Goal: Check status: Check status

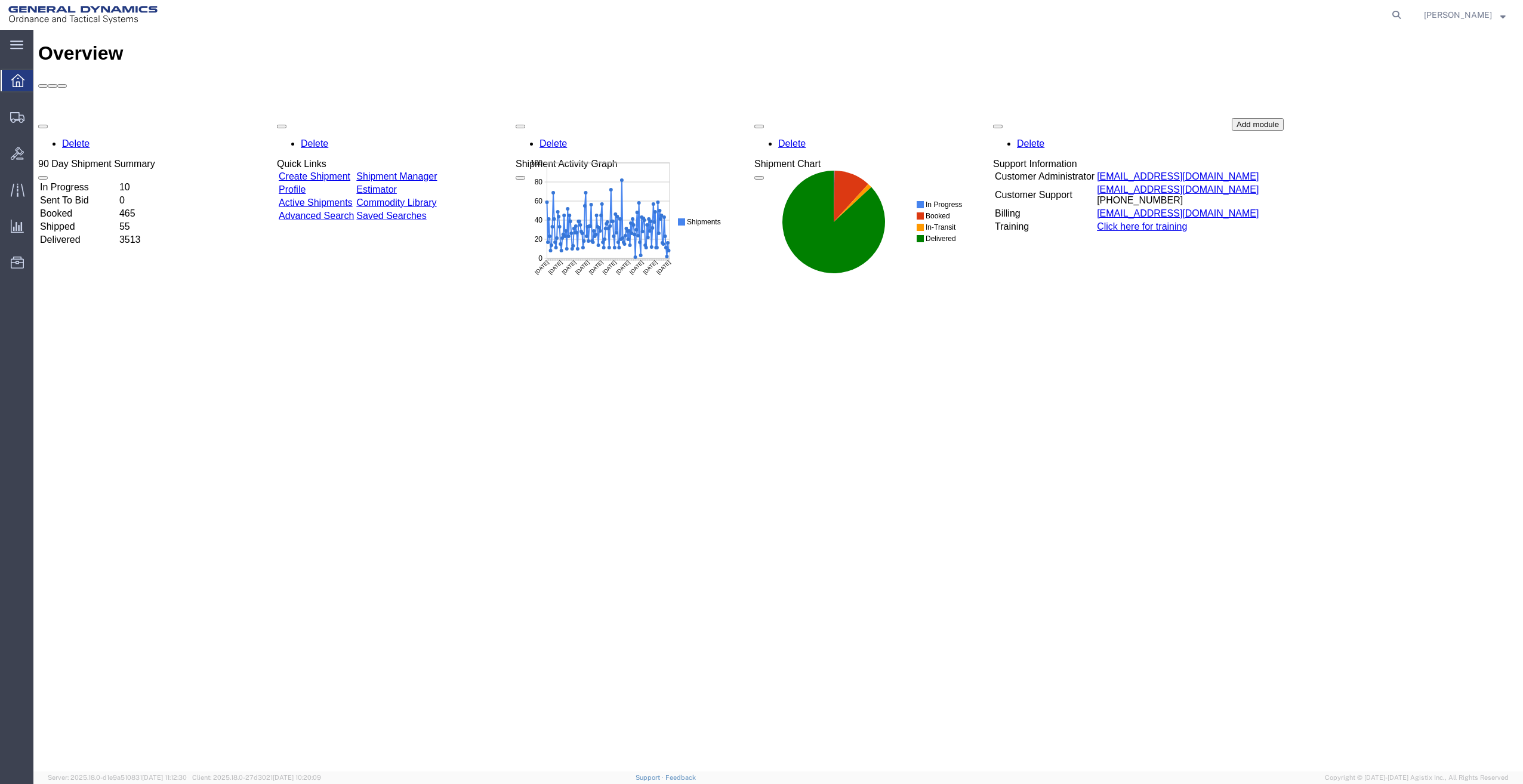
click at [19, 49] on icon at bounding box center [17, 45] width 13 height 9
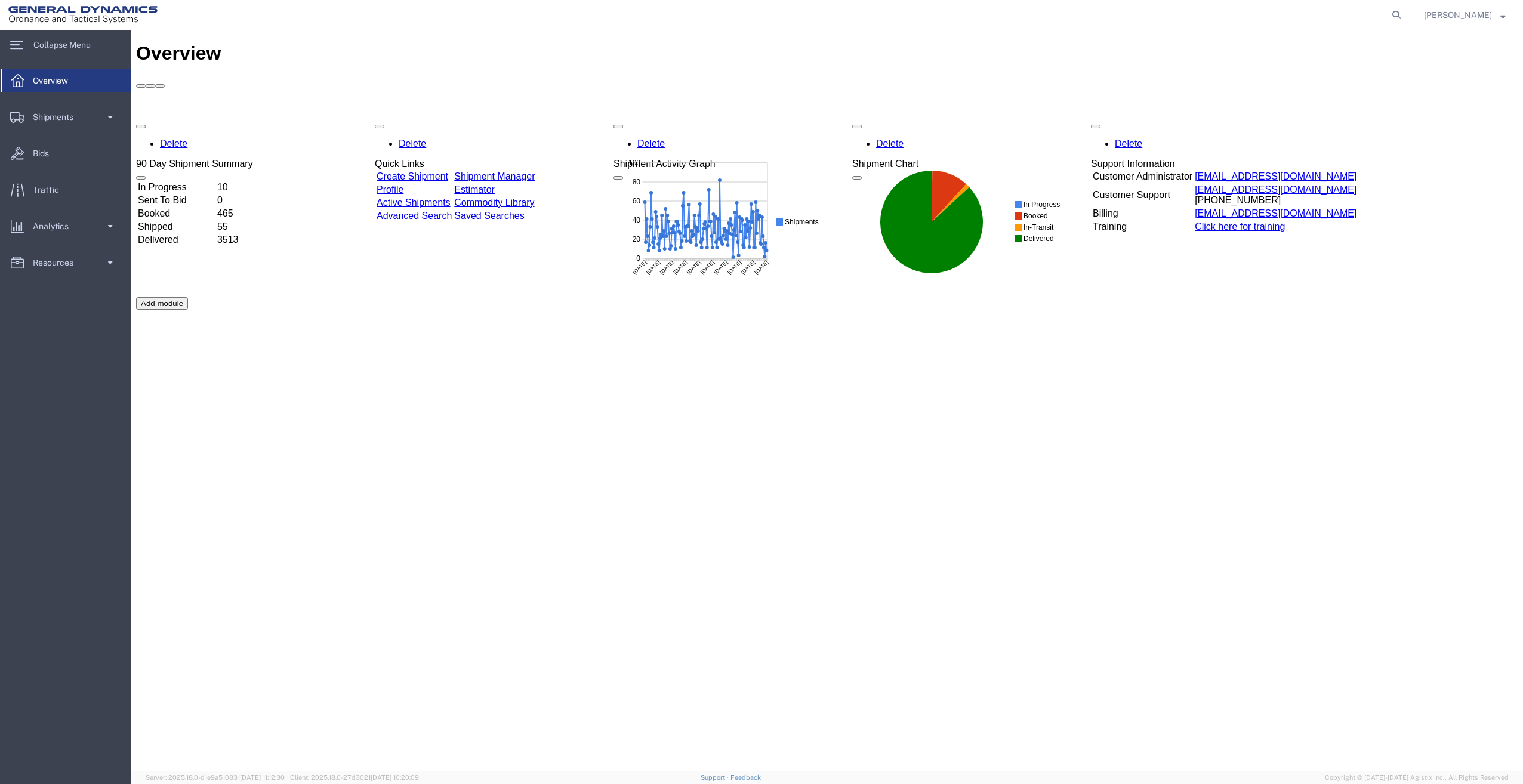
click at [109, 119] on span at bounding box center [110, 116] width 10 height 24
click at [63, 144] on span "Shipment Manager" at bounding box center [67, 138] width 110 height 24
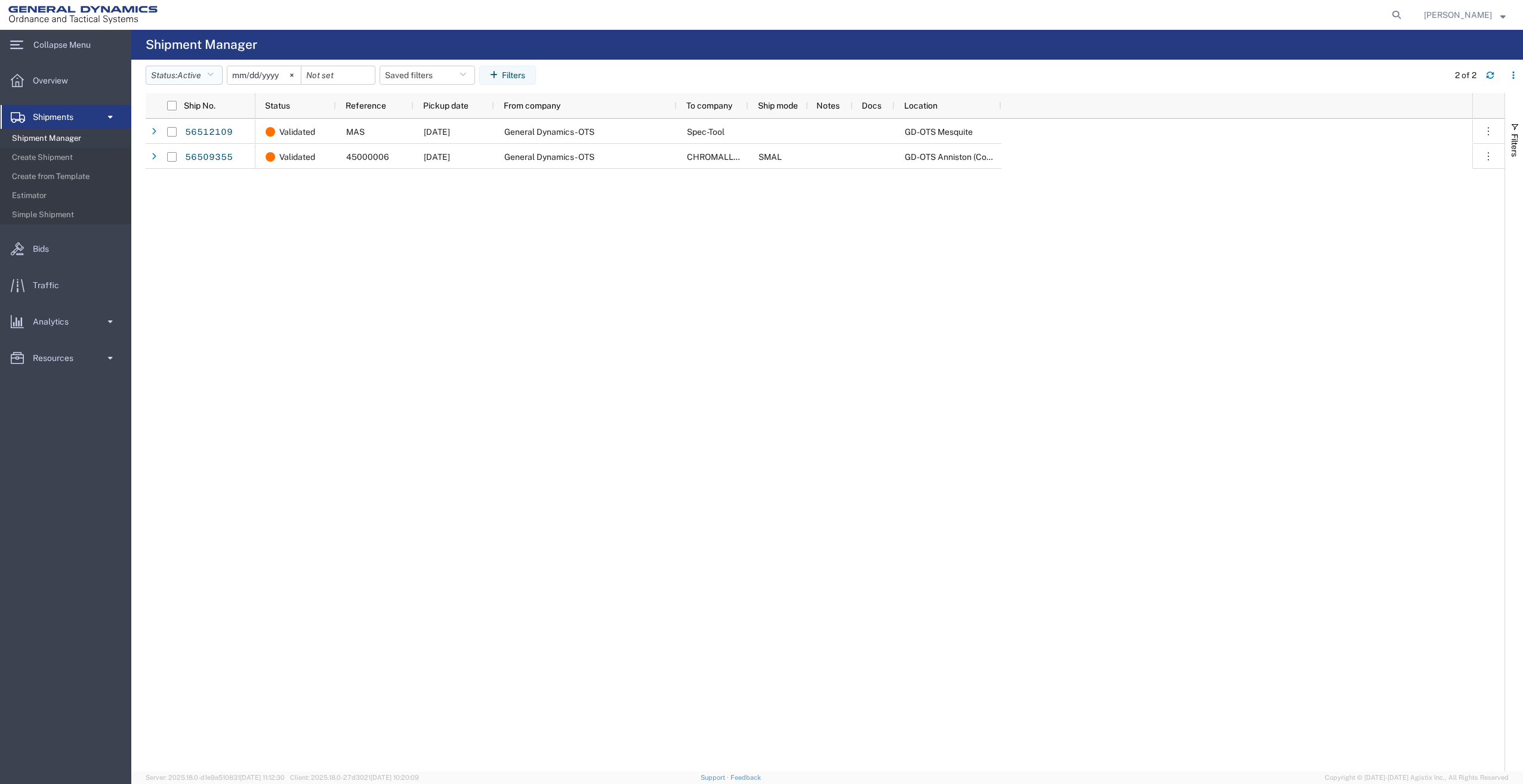
click at [214, 72] on icon "button" at bounding box center [210, 76] width 7 height 9
click at [185, 172] on span "Booked" at bounding box center [216, 174] width 139 height 18
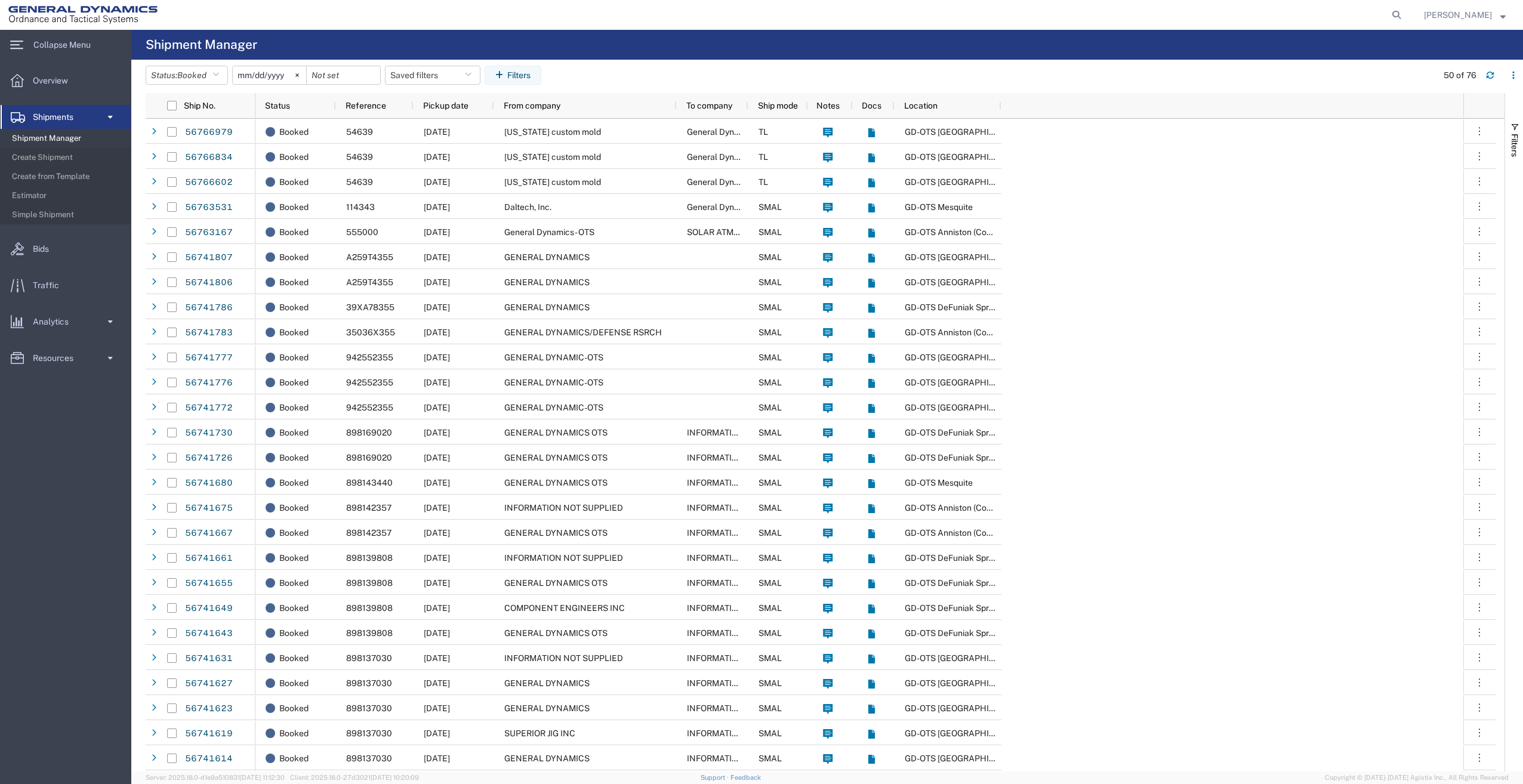
click at [924, 108] on span "Location" at bounding box center [921, 106] width 34 height 10
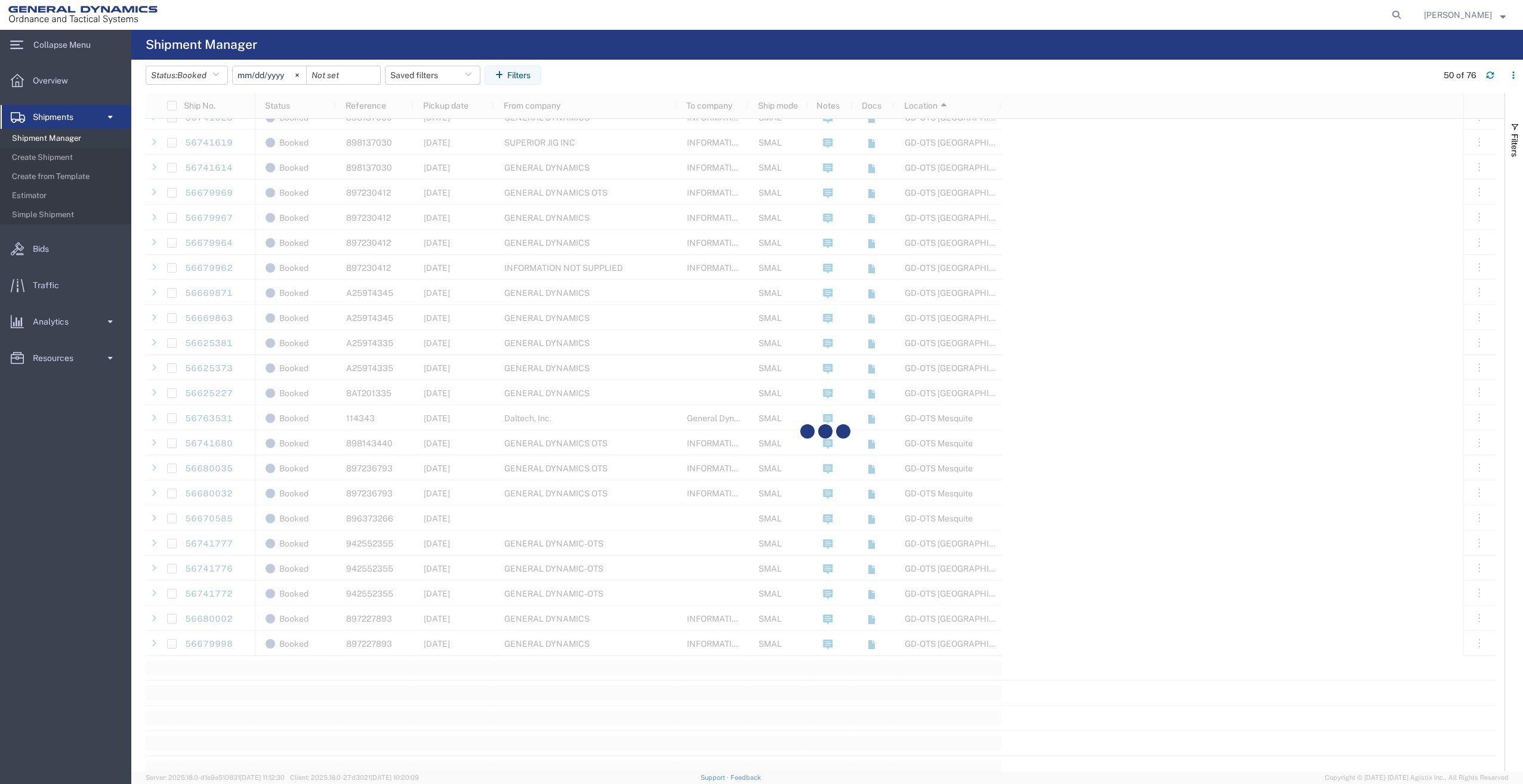
scroll to position [716, 0]
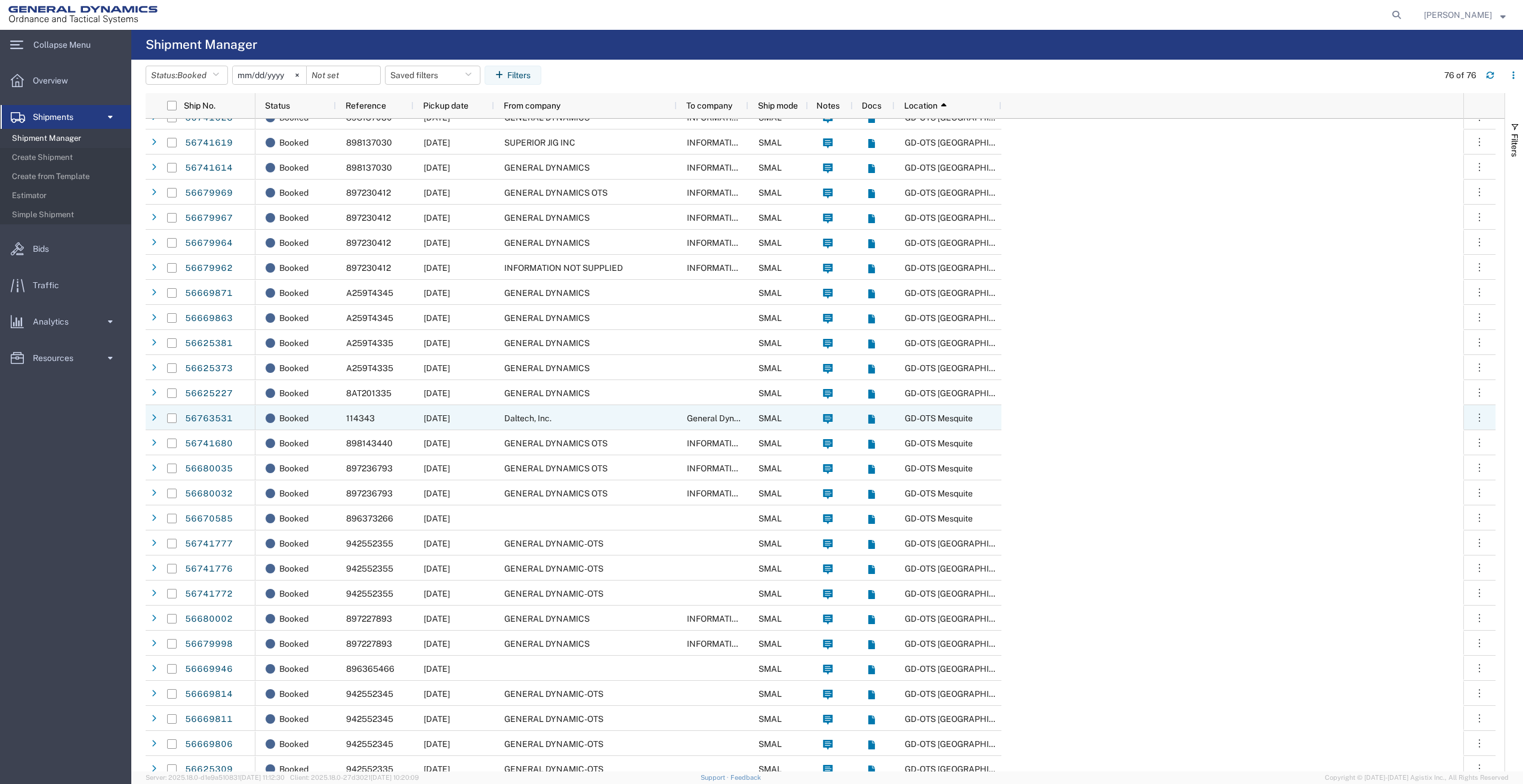
click at [521, 417] on span "Daltech, Inc." at bounding box center [528, 418] width 47 height 10
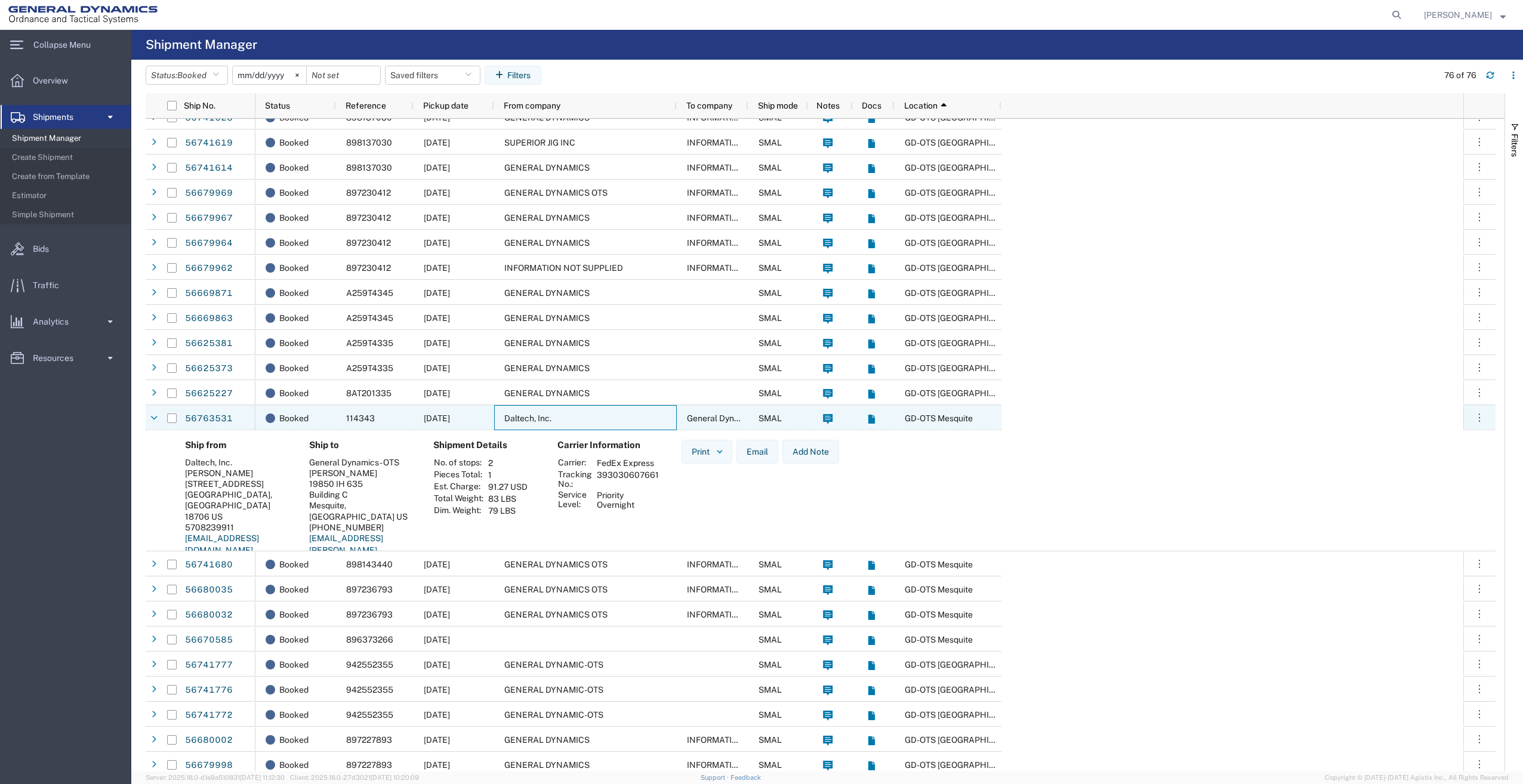
click at [217, 413] on link "56763531" at bounding box center [209, 418] width 49 height 19
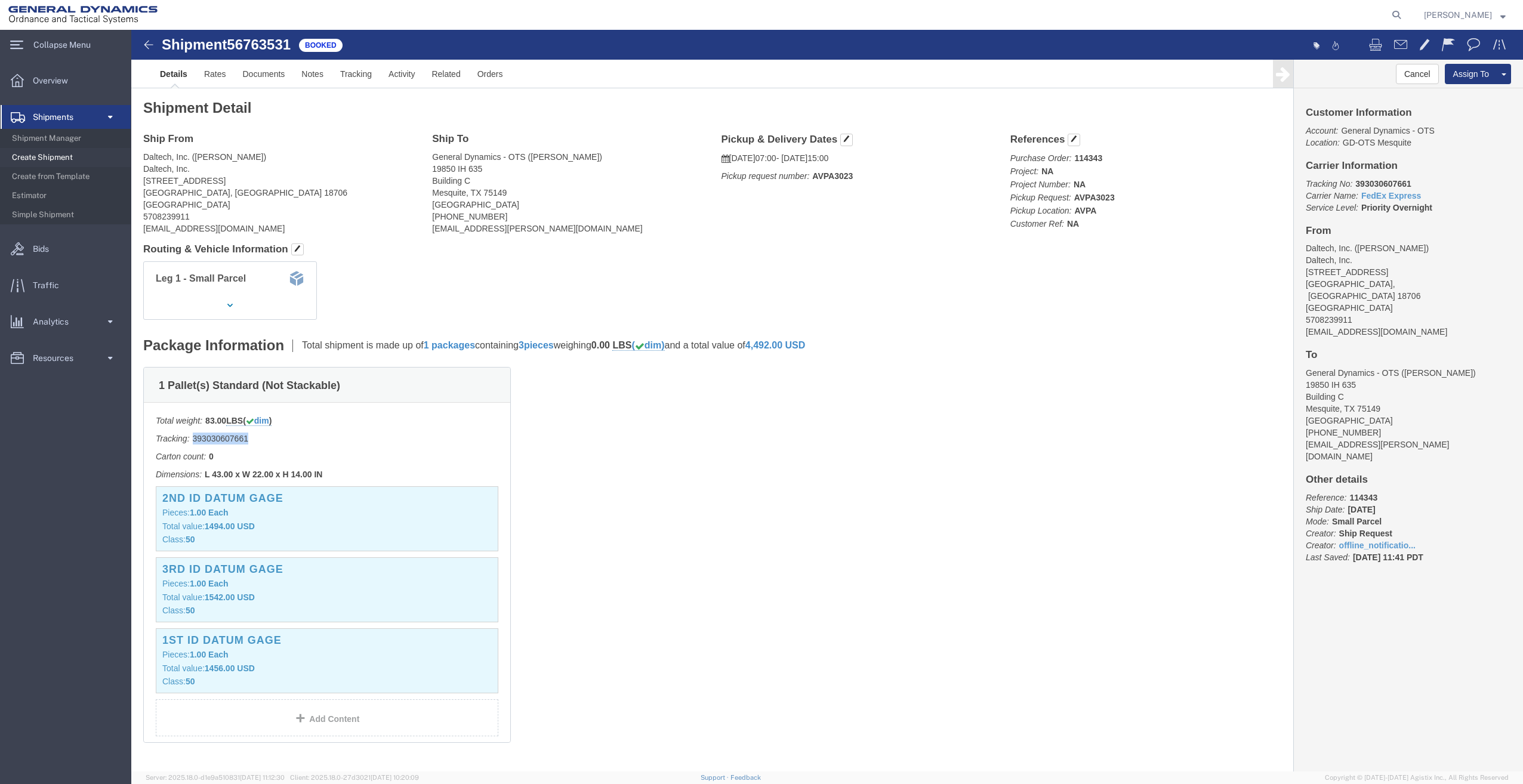
drag, startPoint x: 118, startPoint y: 408, endPoint x: 61, endPoint y: 410, distance: 57.0
click p "Tracking: 393030607661"
copy p "393030607661"
click div "1 Pallet(s) Standard (Not Stackable) Total weight: 83.00 LBS ( dim ) Tracking: …"
click div "Cancel Assign To Clone Shipment Save As Template Customer Information Account: …"
